Goal: Information Seeking & Learning: Learn about a topic

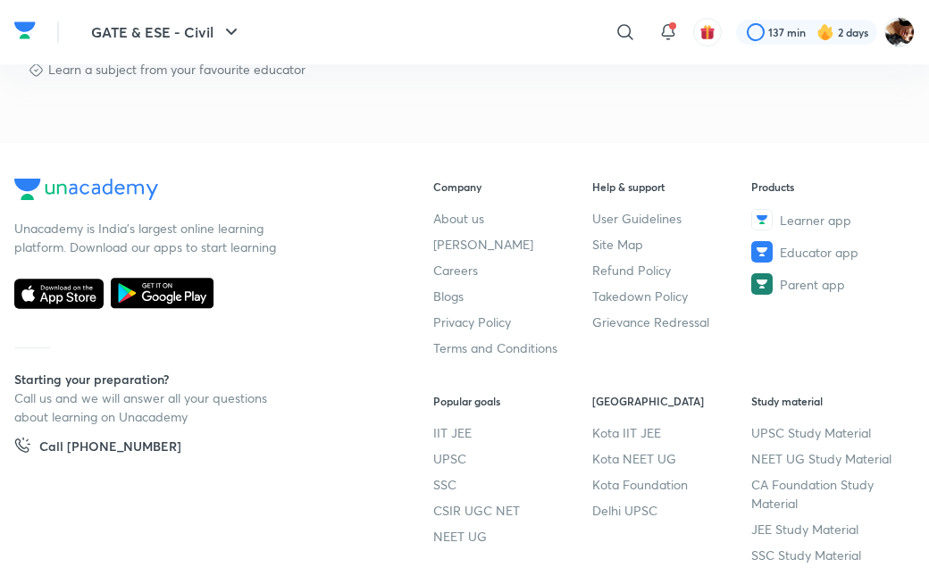
scroll to position [1065, 0]
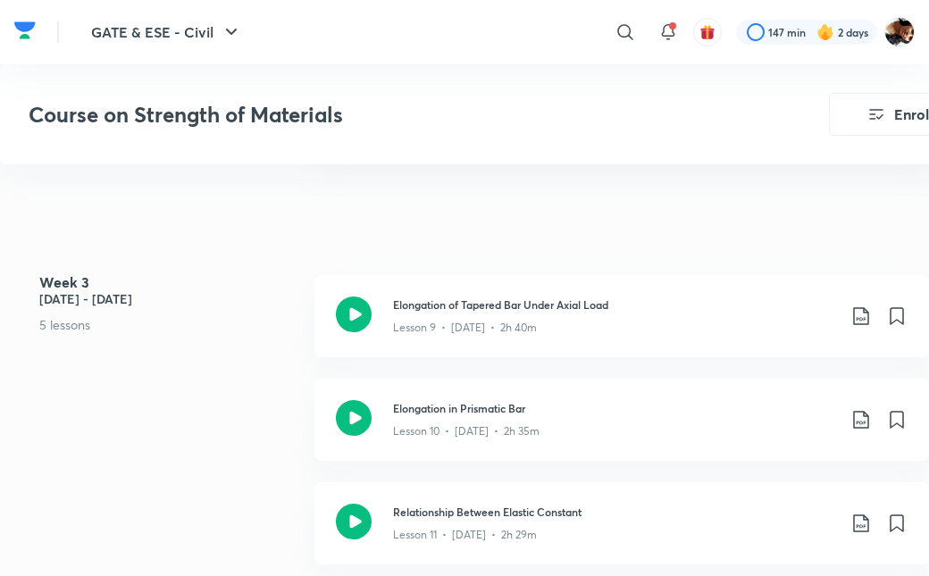
scroll to position [1632, 0]
click at [353, 417] on icon at bounding box center [354, 417] width 36 height 36
